Goal: Task Accomplishment & Management: Complete application form

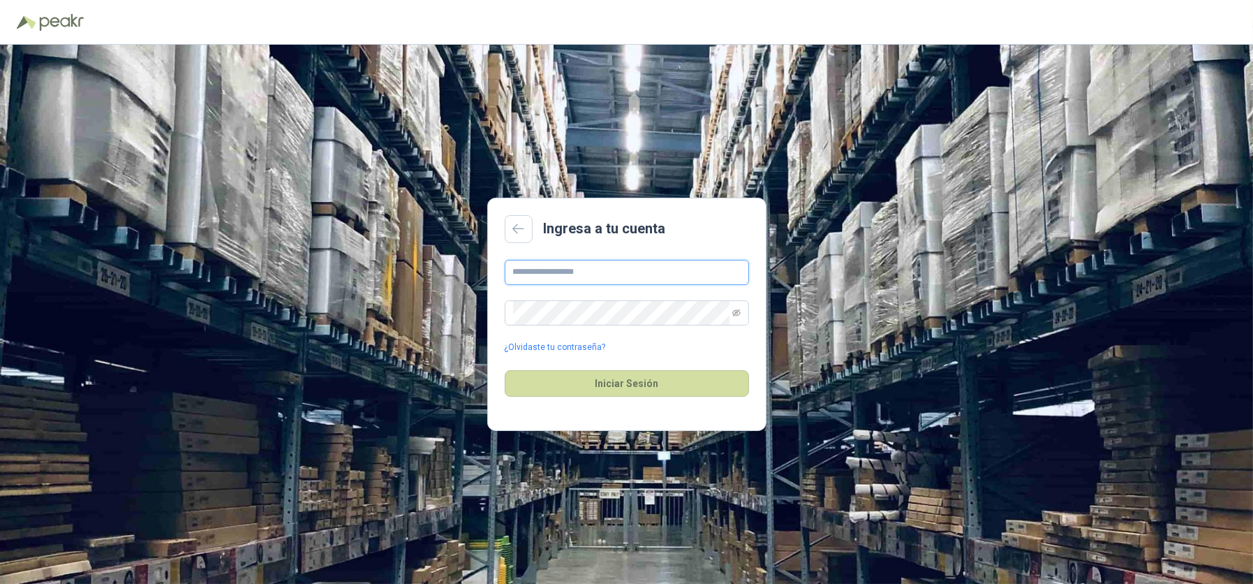
click at [587, 279] on input "text" at bounding box center [627, 272] width 244 height 25
type input "**********"
click at [505, 370] on button "Iniciar Sesión" at bounding box center [627, 383] width 244 height 27
click at [735, 312] on icon "eye-invisible" at bounding box center [737, 312] width 8 height 7
click at [705, 400] on p "Correo o contraseña incorrecta" at bounding box center [627, 404] width 244 height 13
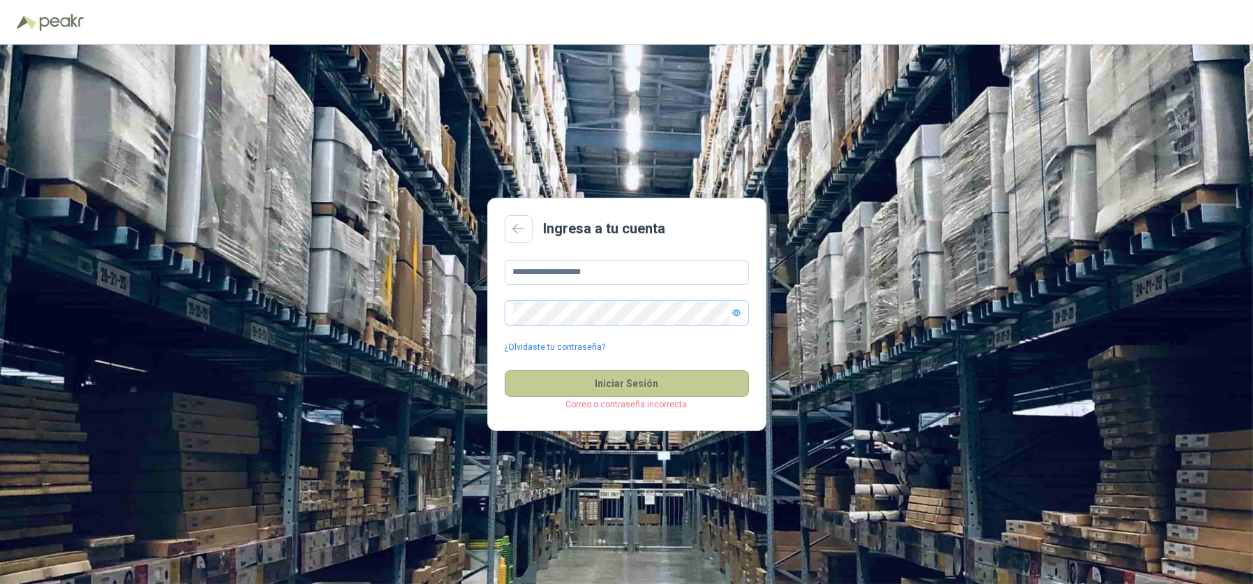
click at [704, 397] on button "Iniciar Sesión" at bounding box center [627, 383] width 244 height 27
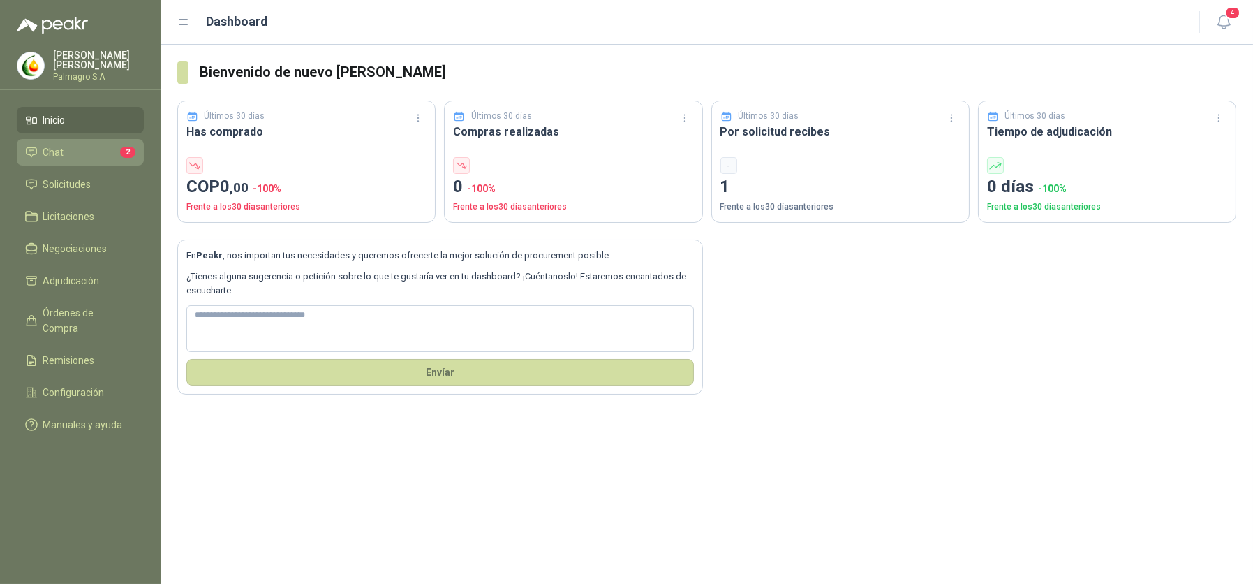
click at [140, 157] on link "Chat 2" at bounding box center [80, 152] width 127 height 27
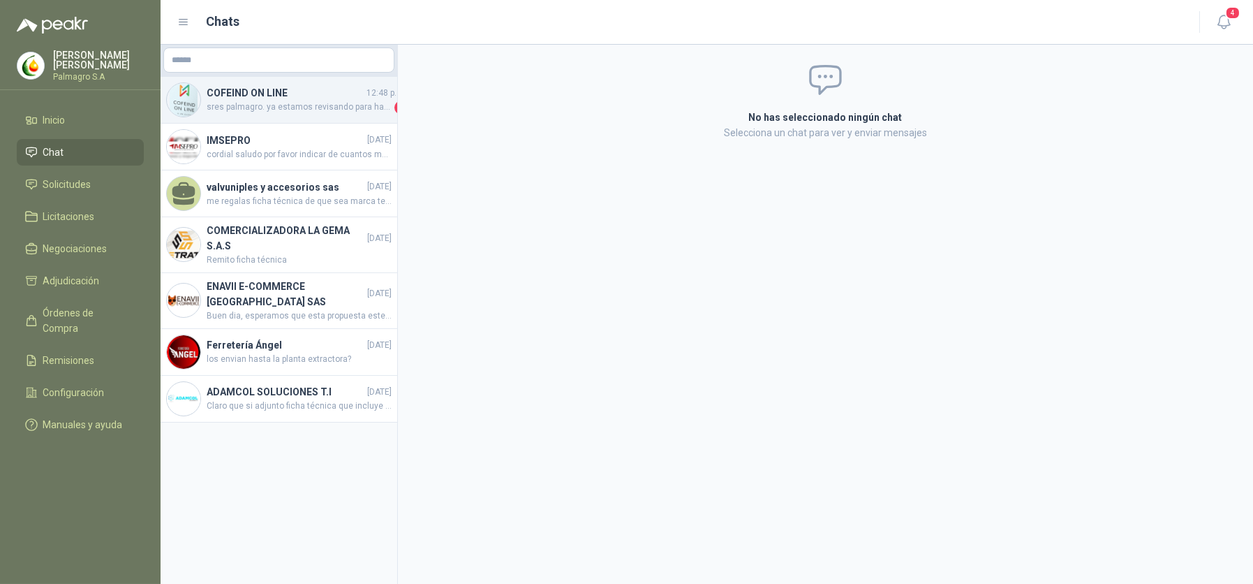
click at [288, 95] on h4 "COFEIND ON LINE" at bounding box center [285, 92] width 157 height 15
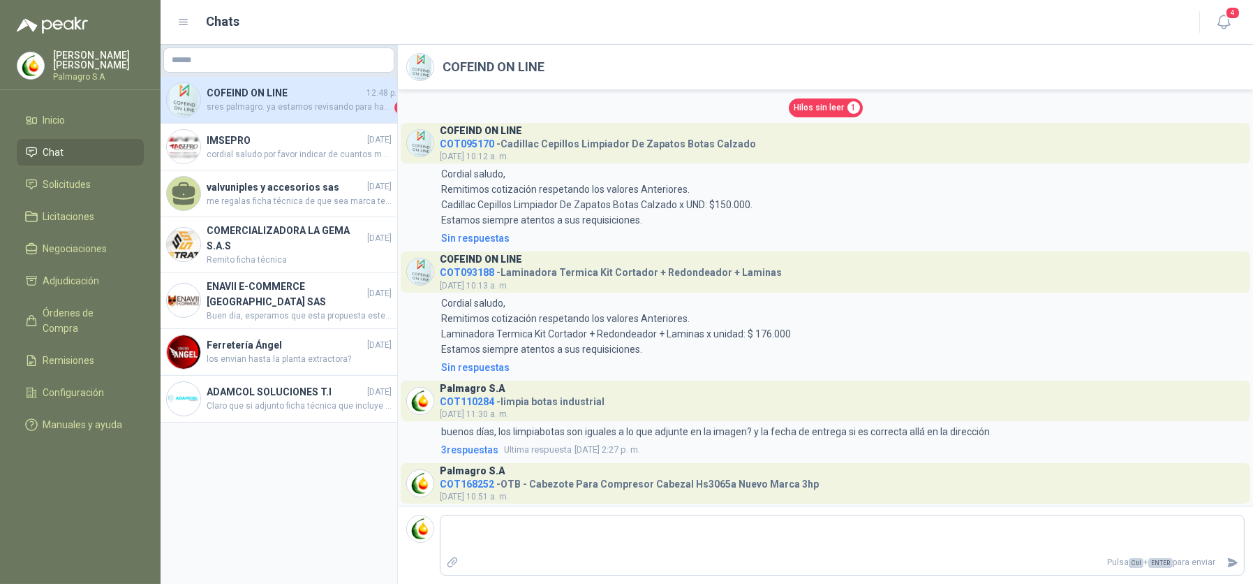
scroll to position [57, 0]
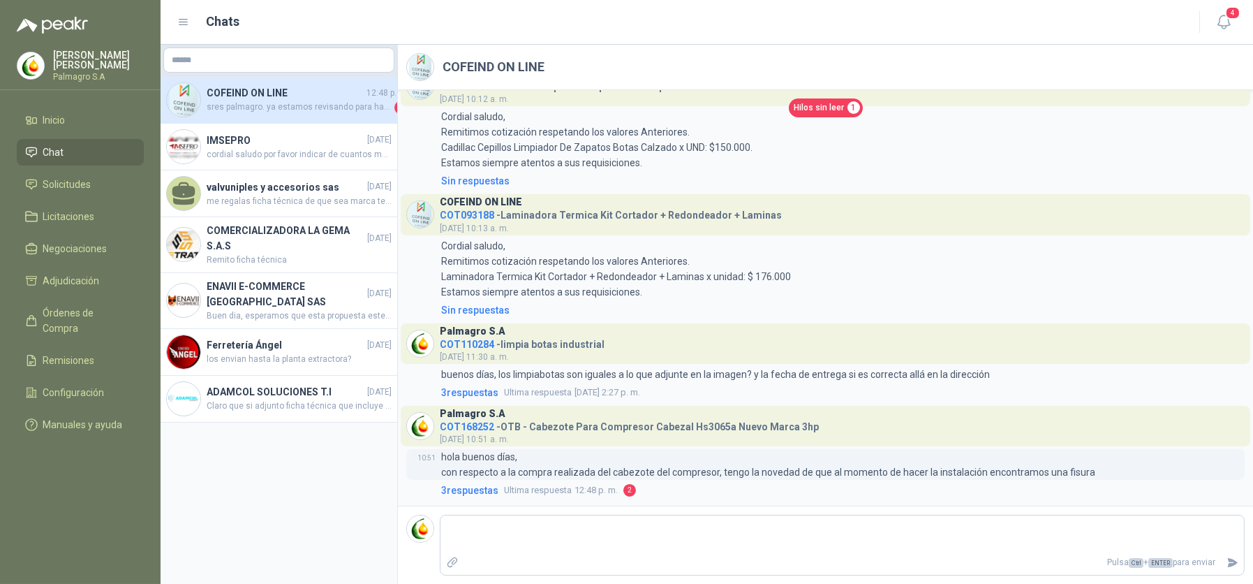
click at [877, 457] on p "hola buenos días, con respecto a la compra realizada del cabezote del compresor…" at bounding box center [768, 464] width 654 height 31
click at [620, 491] on link "3 respuesta s Ultima respuesta 12:48 p. m. 2" at bounding box center [842, 490] width 807 height 15
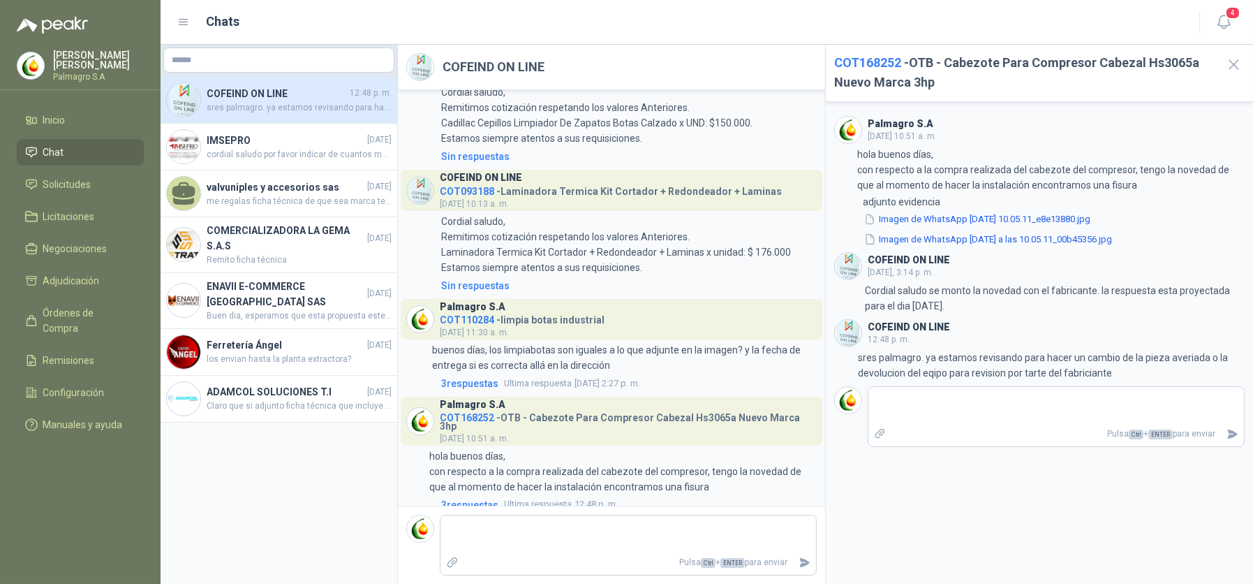
scroll to position [64, 0]
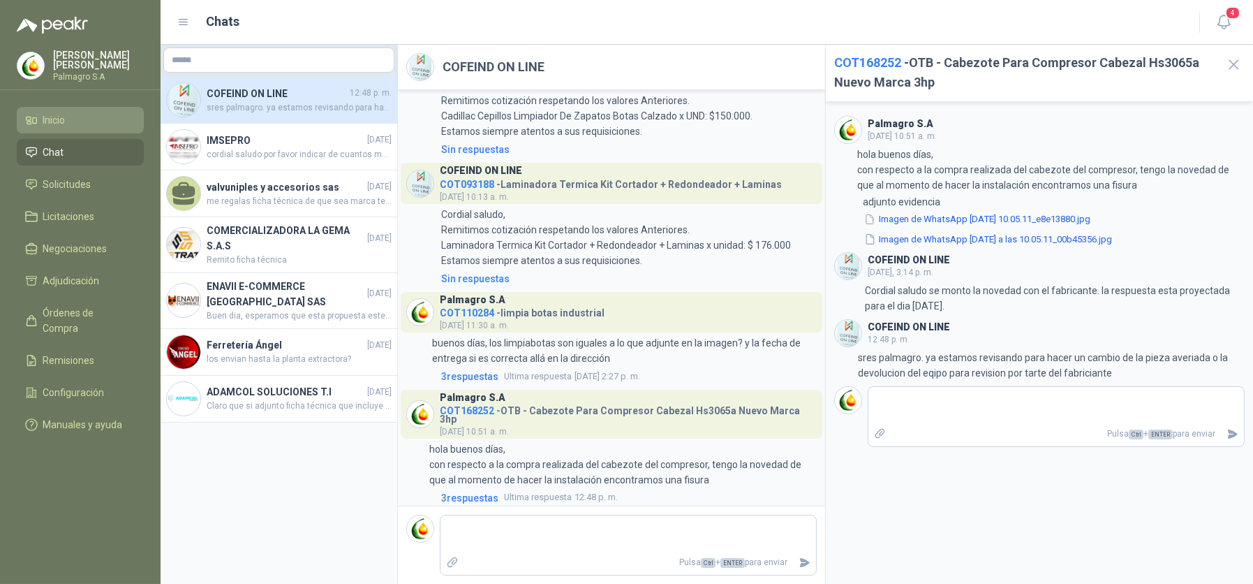
click at [31, 123] on icon at bounding box center [28, 123] width 3 height 2
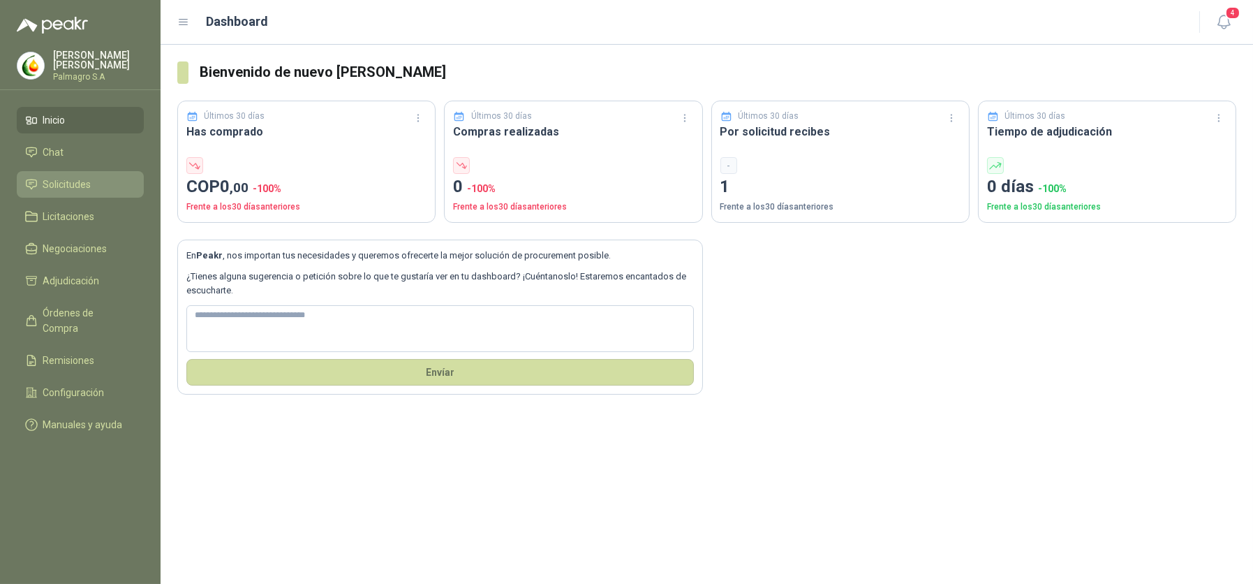
click at [44, 181] on span "Solicitudes" at bounding box center [67, 184] width 48 height 15
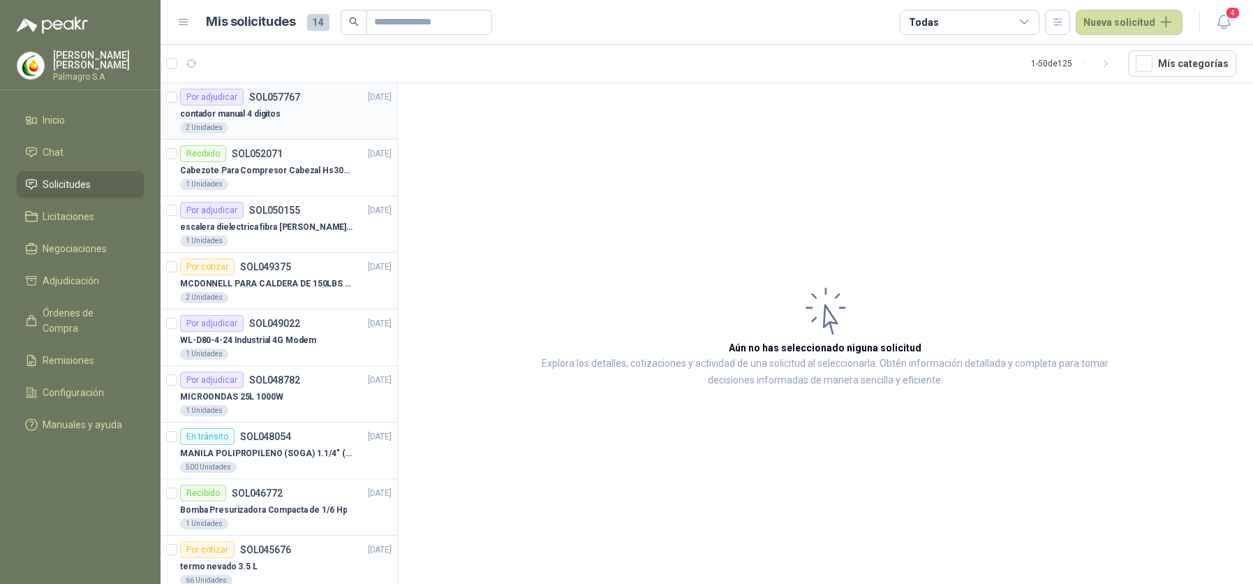
click at [277, 94] on p "SOL057767" at bounding box center [274, 97] width 51 height 10
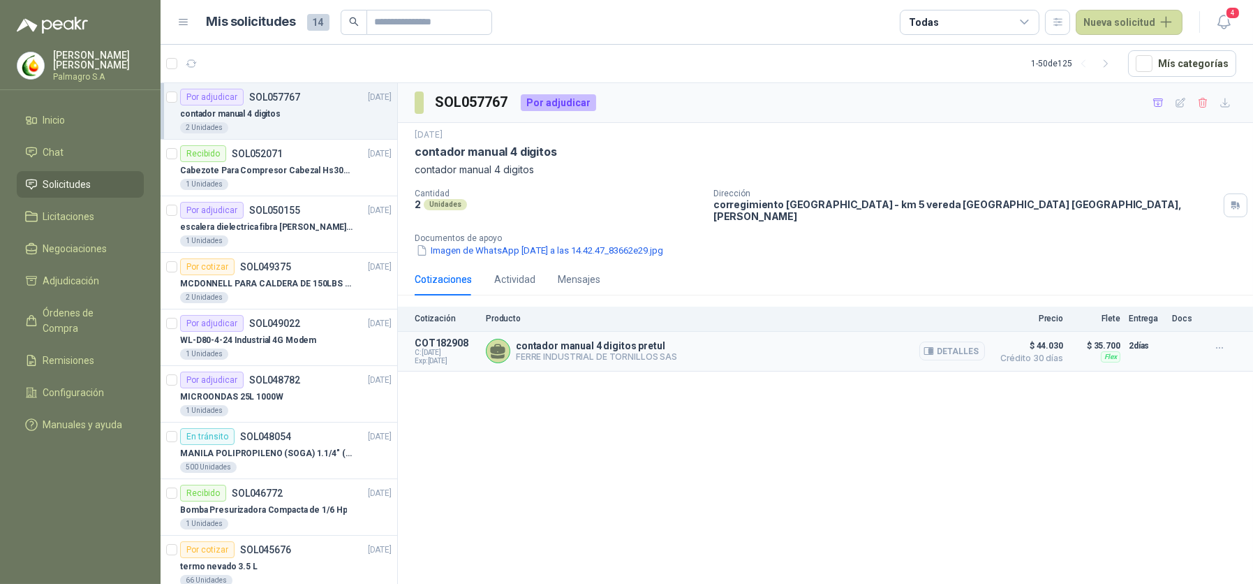
click at [679, 348] on div "contador manual 4 digitos pretul [PERSON_NAME] INDUSTRIAL DE TORNILLOS SAS Deta…" at bounding box center [735, 351] width 499 height 28
click at [1133, 18] on button "Nueva solicitud" at bounding box center [1129, 22] width 107 height 25
drag, startPoint x: 1151, startPoint y: 54, endPoint x: 850, endPoint y: 61, distance: 301.1
click at [1149, 54] on link "Solicitud" at bounding box center [1146, 56] width 119 height 24
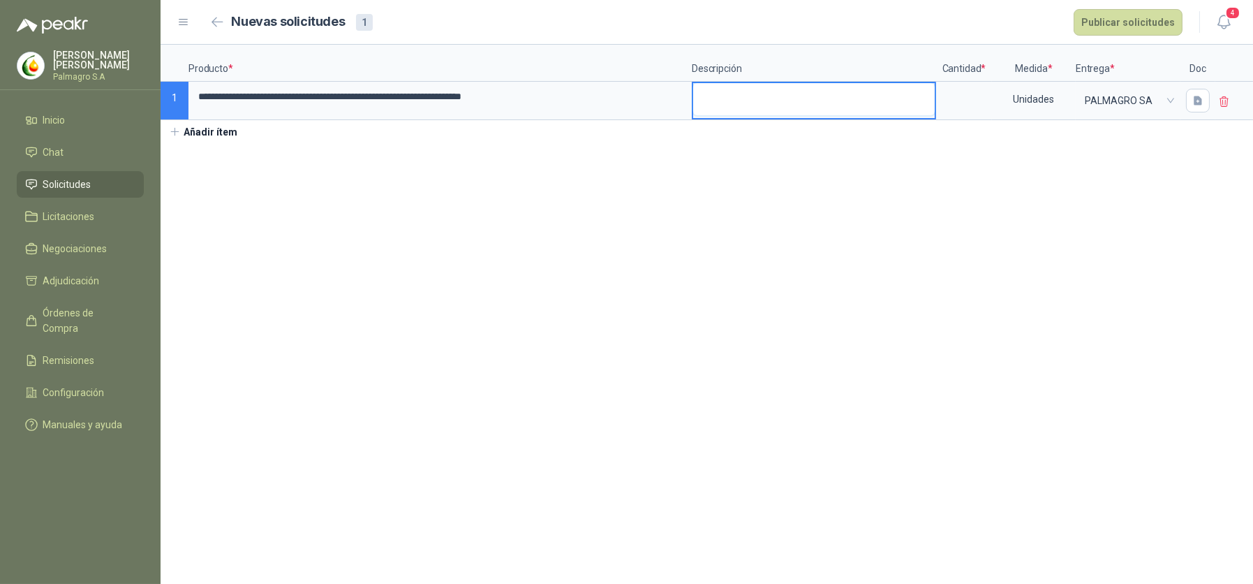
click at [785, 85] on textarea at bounding box center [814, 99] width 242 height 32
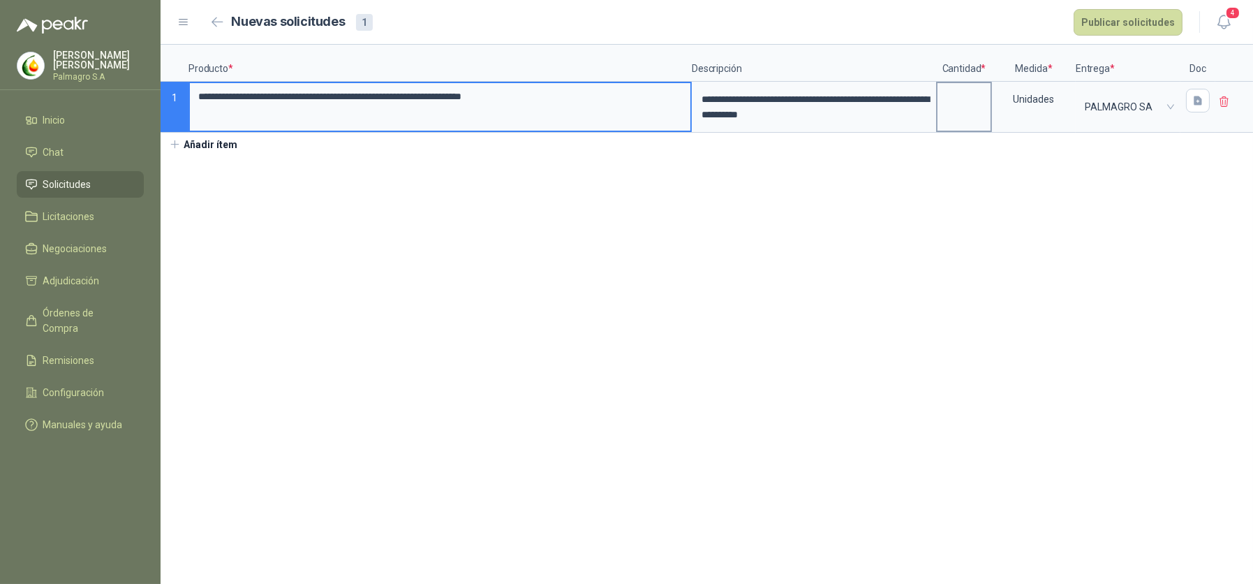
click at [962, 103] on input at bounding box center [964, 96] width 53 height 27
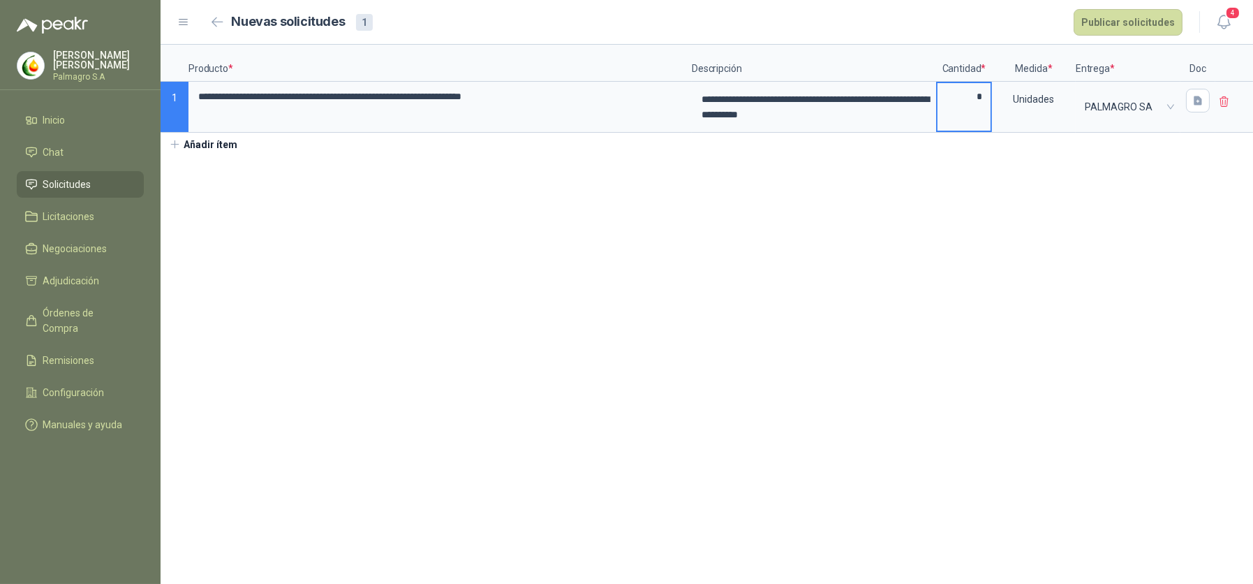
type input "*"
click at [1158, 16] on button "Publicar solicitudes" at bounding box center [1128, 22] width 109 height 27
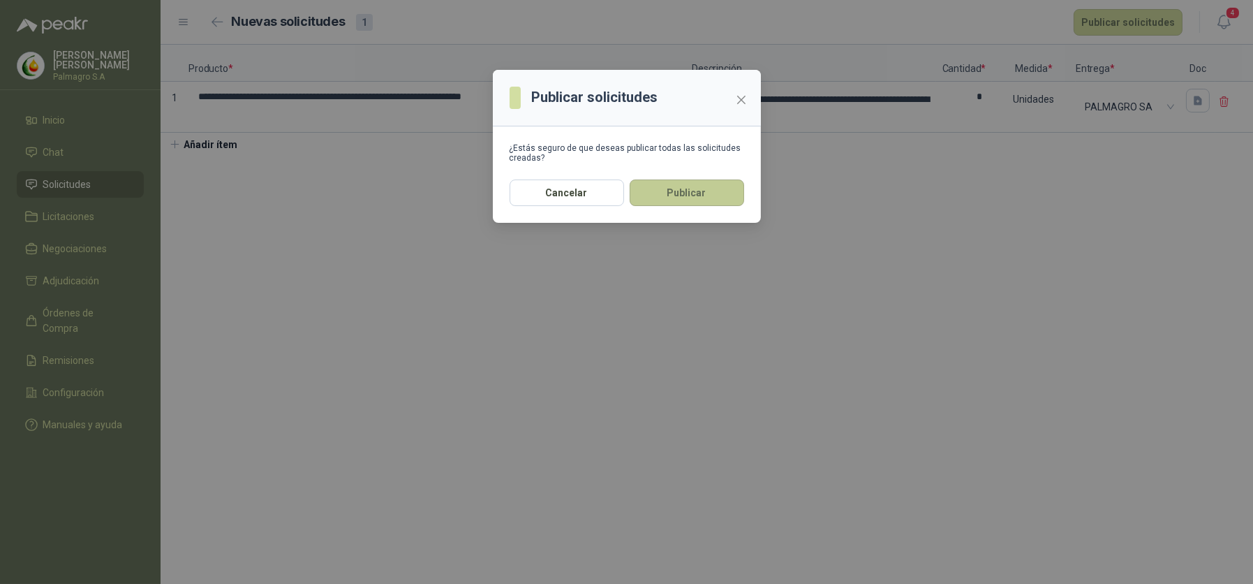
click at [682, 186] on button "Publicar" at bounding box center [687, 192] width 115 height 27
